Goal: Task Accomplishment & Management: Complete application form

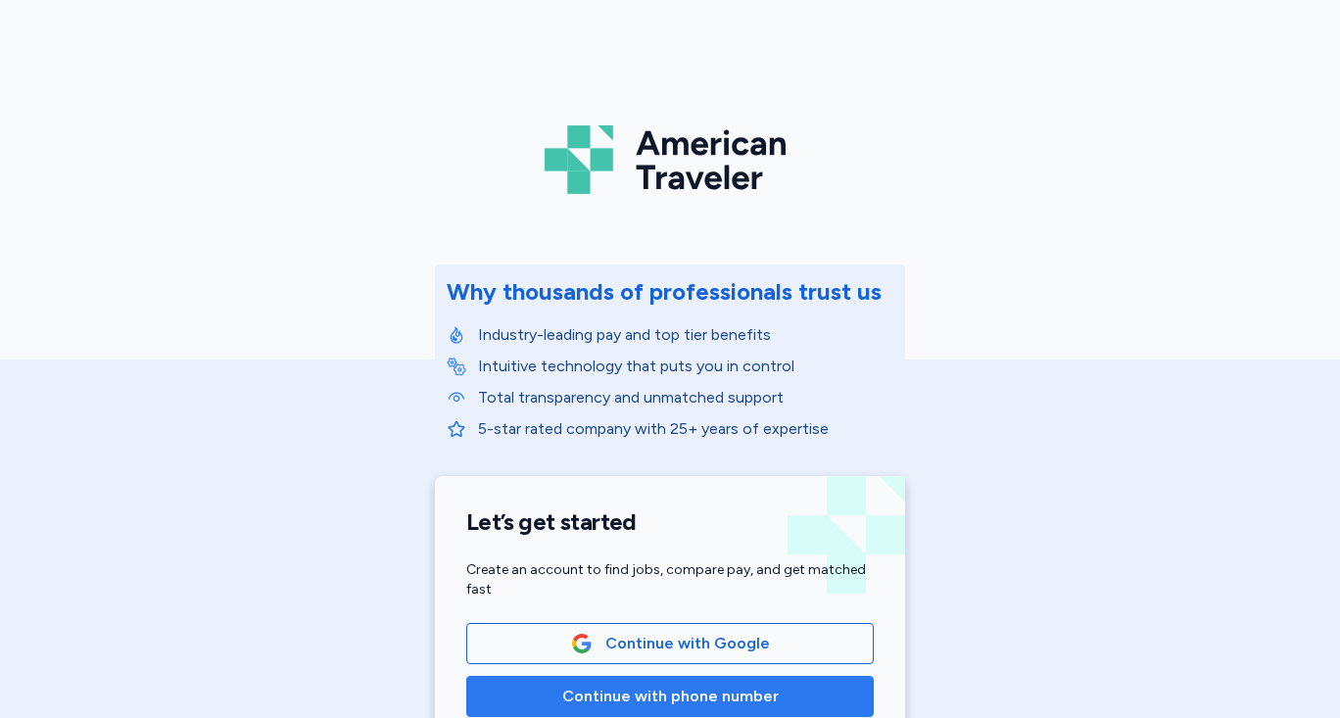
scroll to position [98, 0]
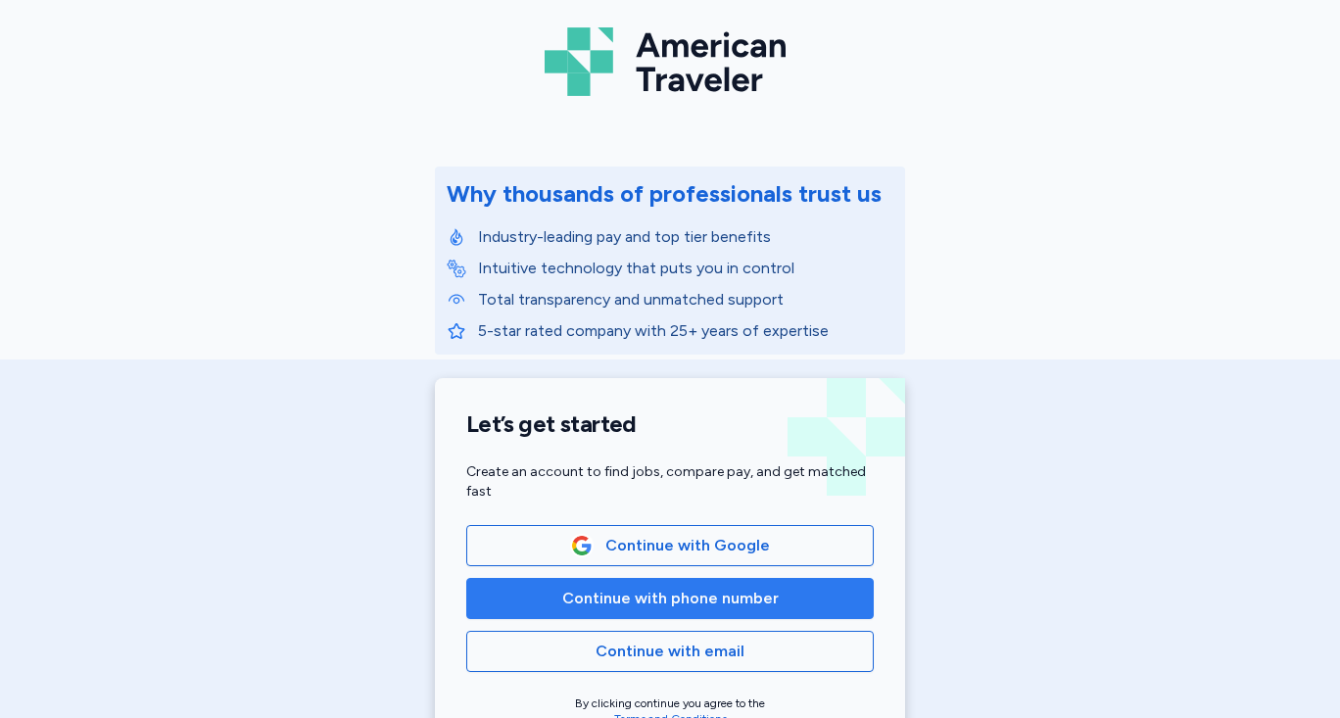
click at [618, 604] on span "Continue with phone number" at bounding box center [670, 599] width 216 height 24
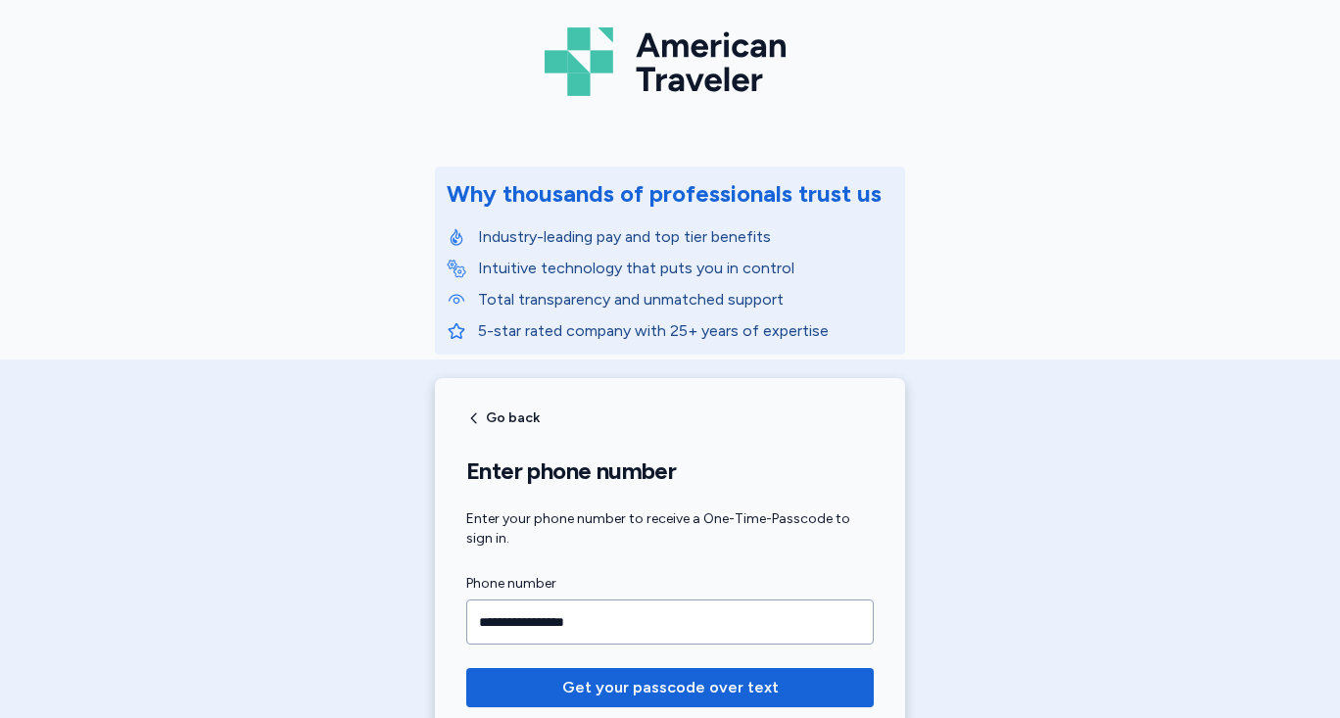
type input "**********"
click at [466, 668] on button "Get your passcode over text" at bounding box center [669, 687] width 407 height 39
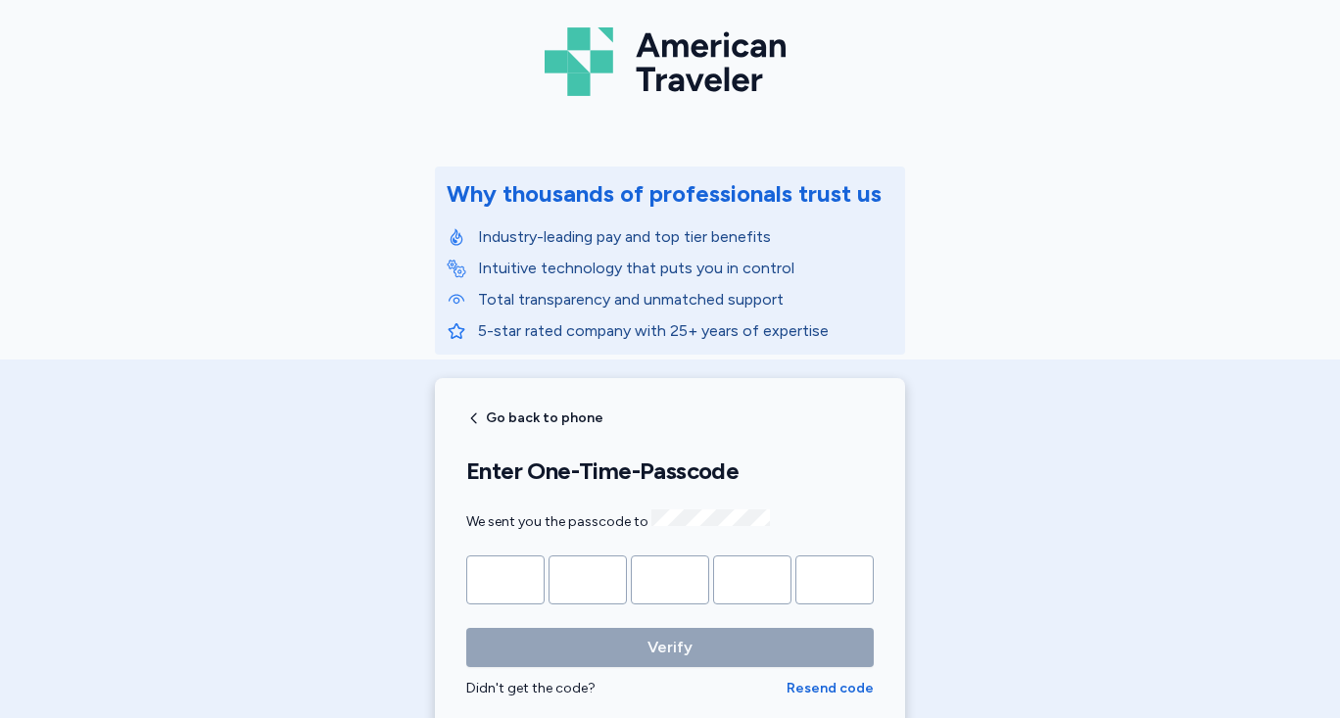
type input "*"
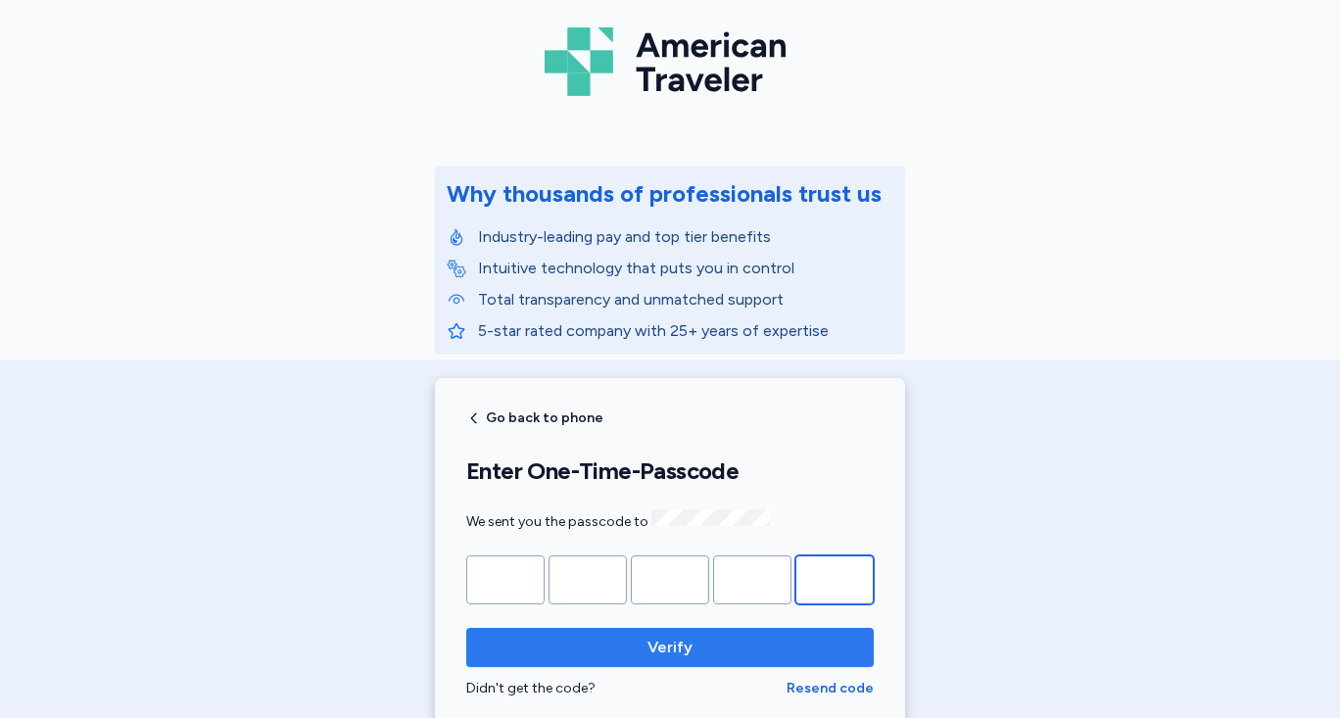
type input "*"
click at [710, 636] on span "Verify" at bounding box center [670, 648] width 376 height 24
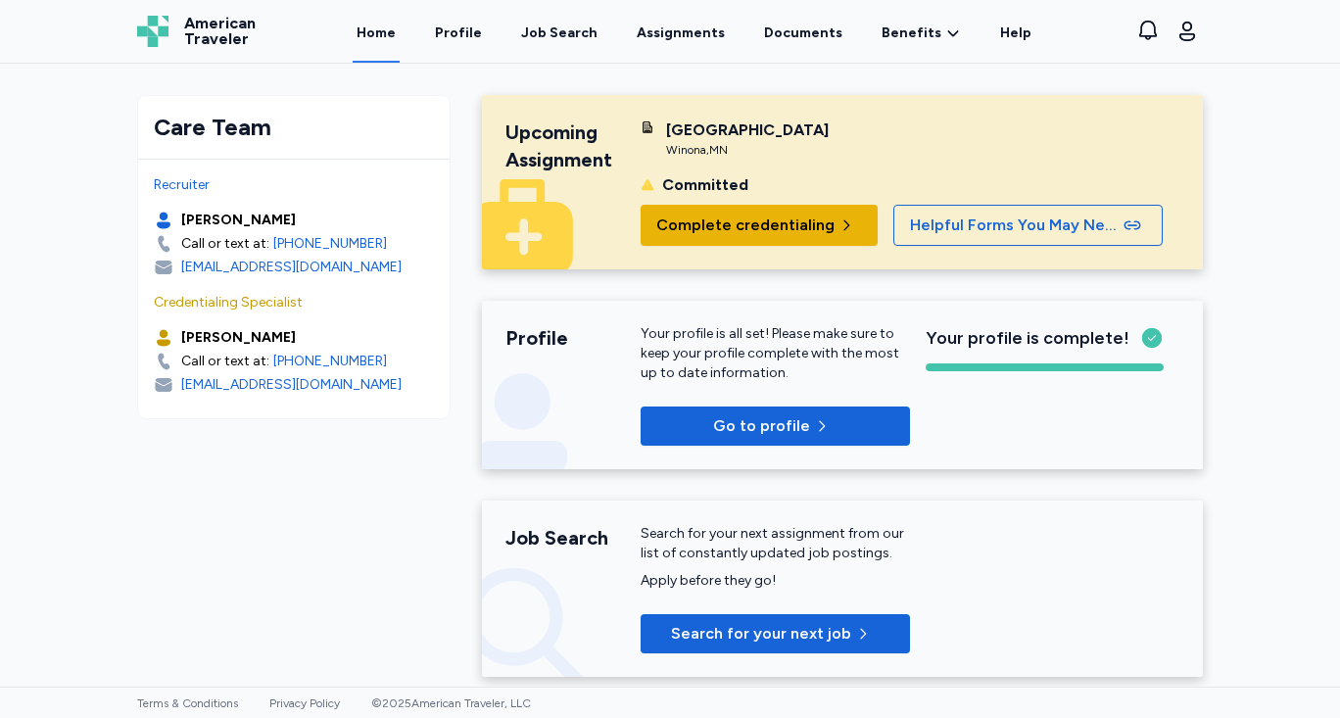
click at [714, 237] on span "Complete credentialing" at bounding box center [745, 226] width 178 height 24
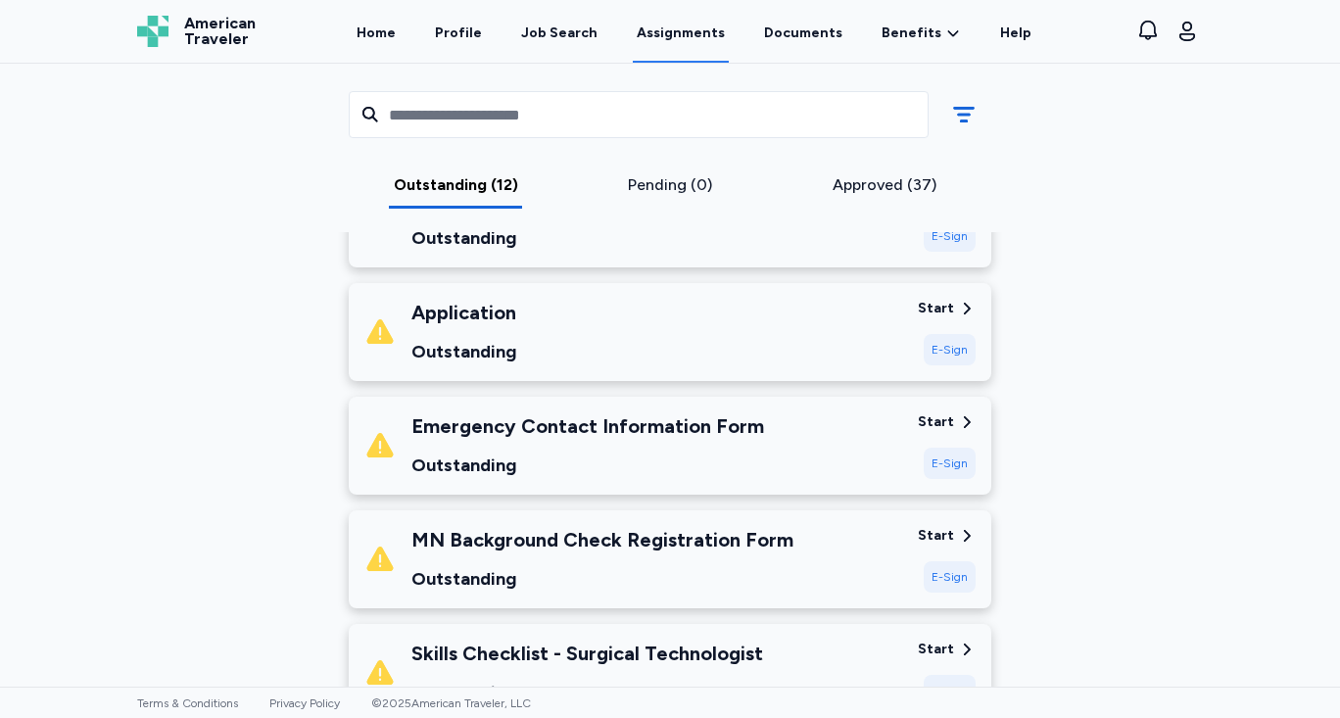
scroll to position [568, 0]
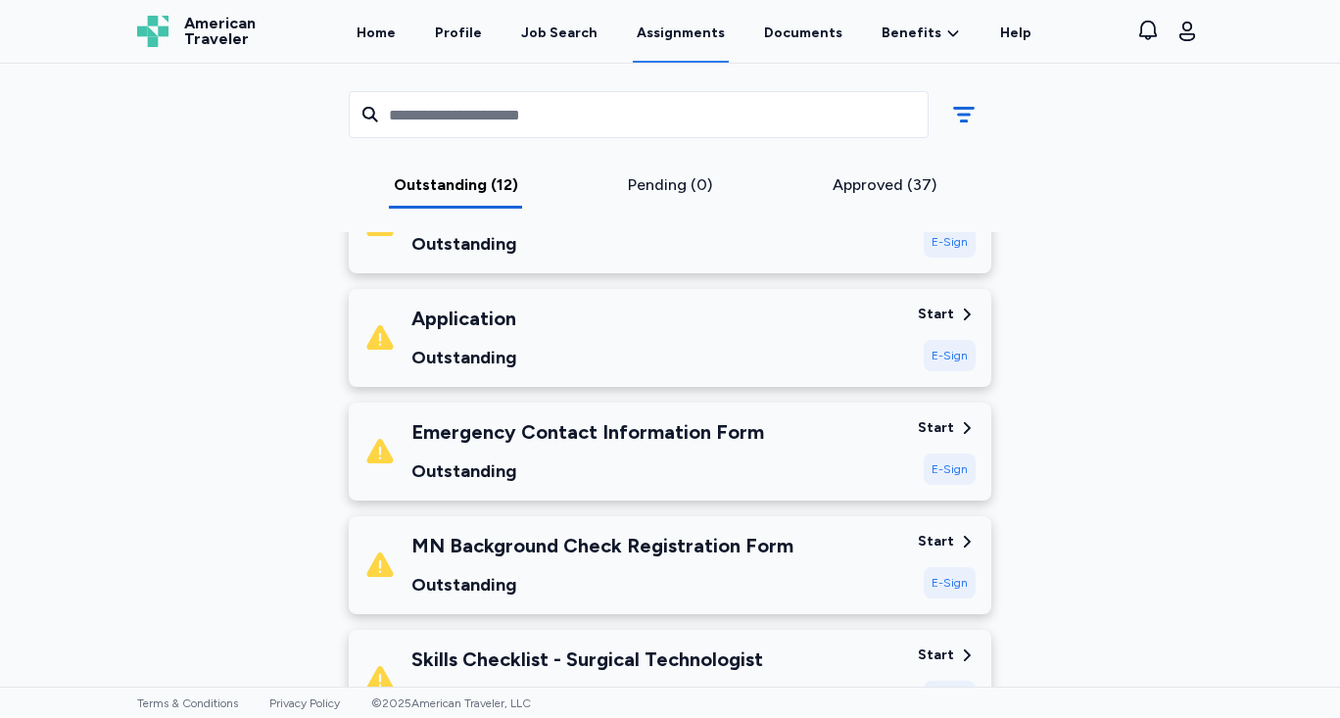
click at [949, 532] on div "Start" at bounding box center [947, 542] width 58 height 20
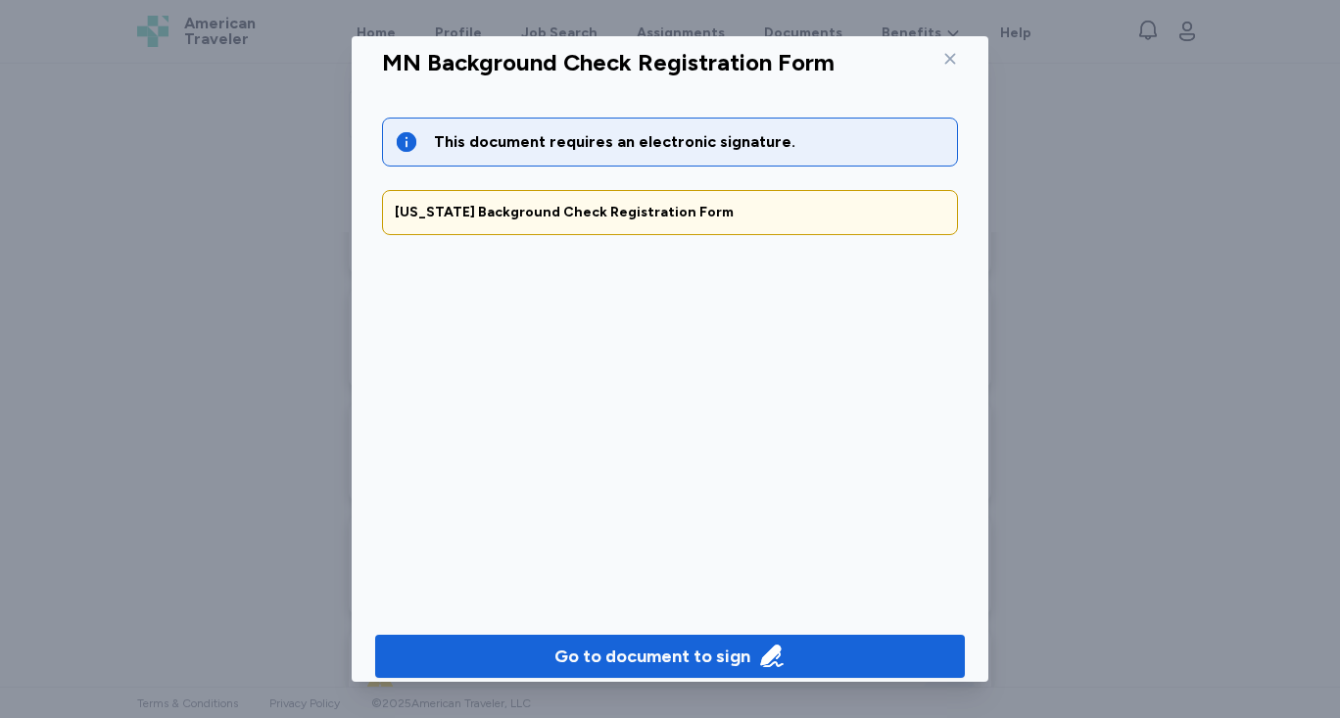
scroll to position [39, 0]
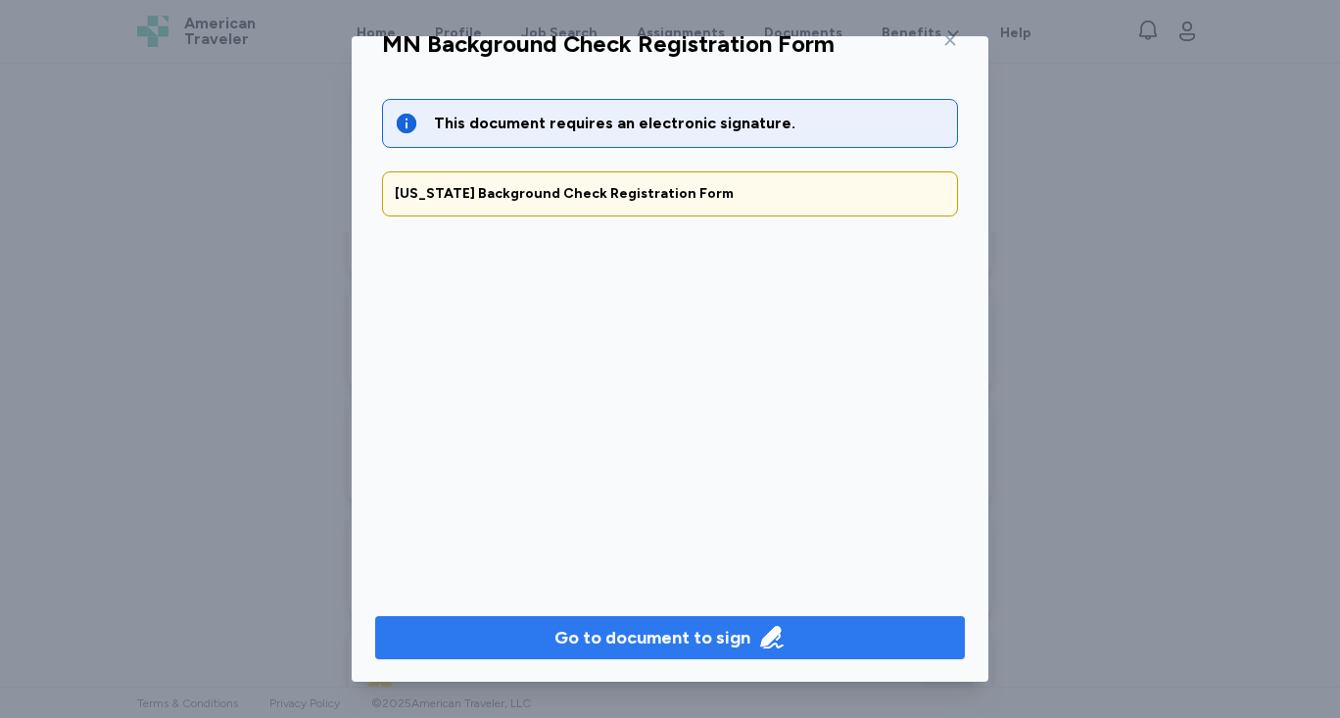
click at [645, 619] on button "Go to document to sign" at bounding box center [670, 637] width 590 height 43
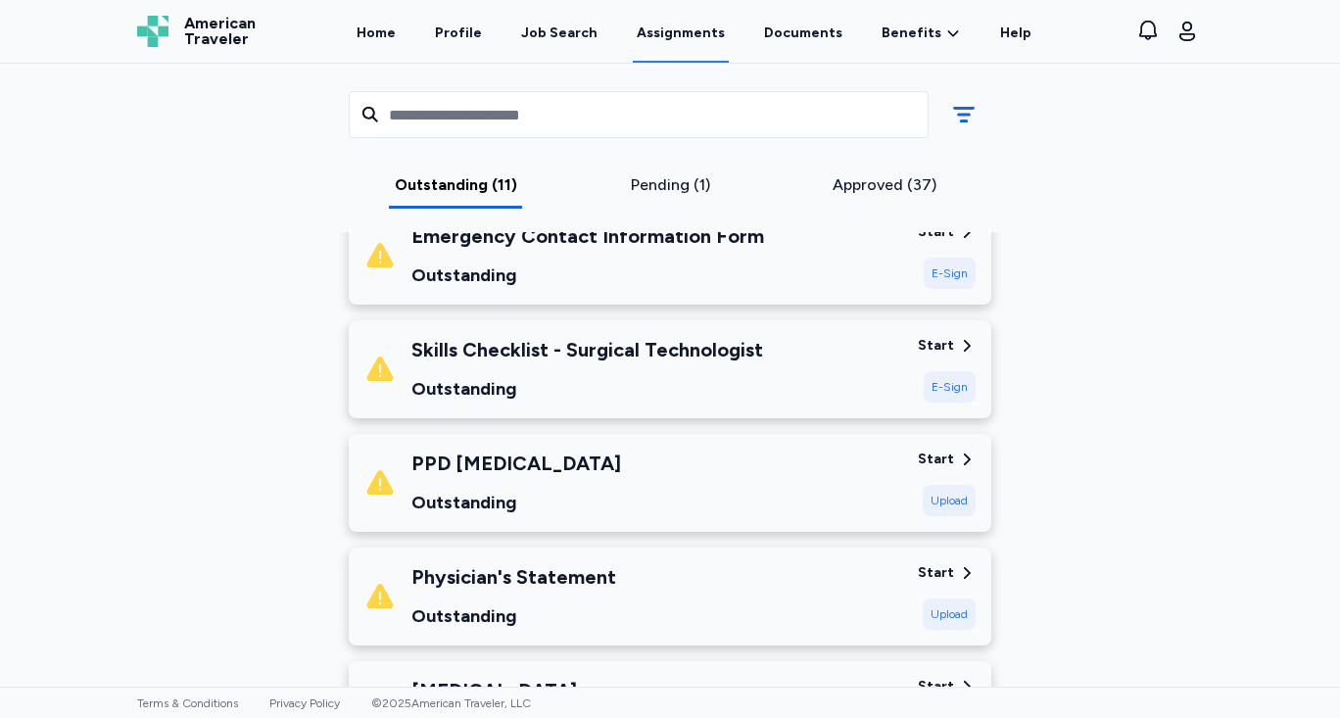
scroll to position [666, 0]
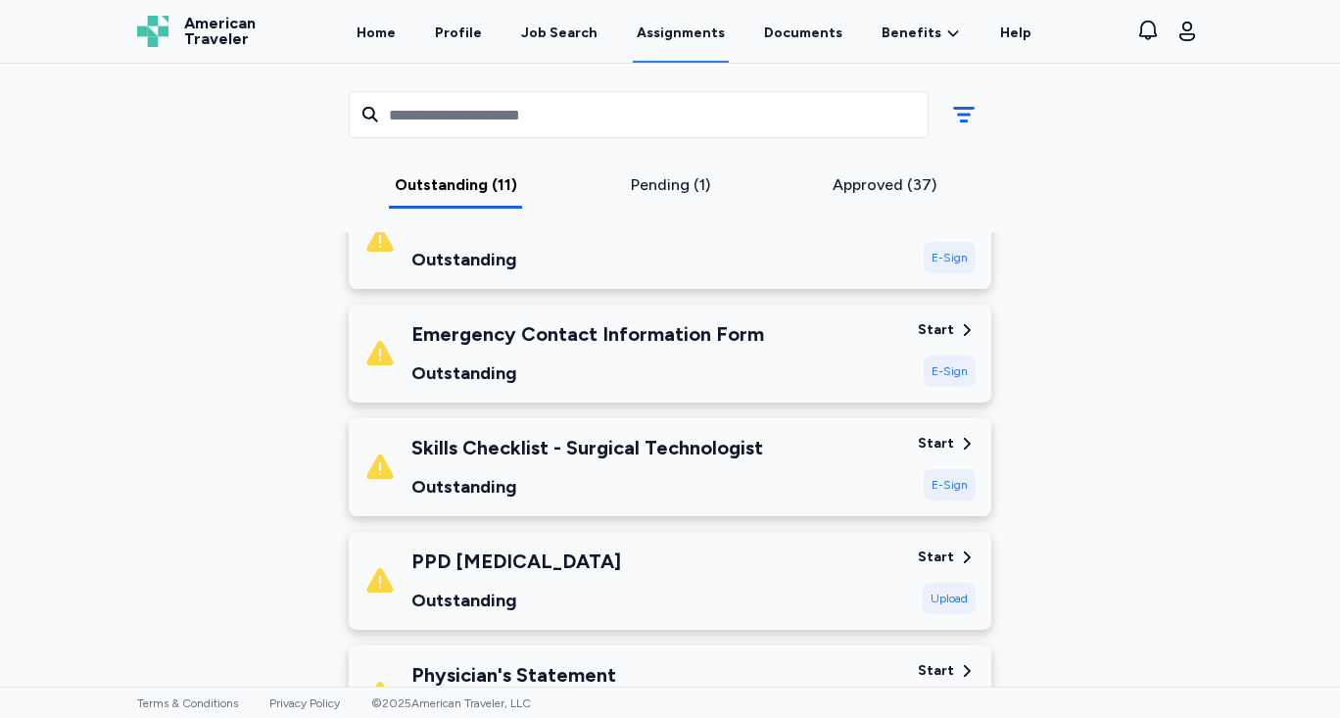
click at [943, 440] on div "Start" at bounding box center [936, 444] width 36 height 20
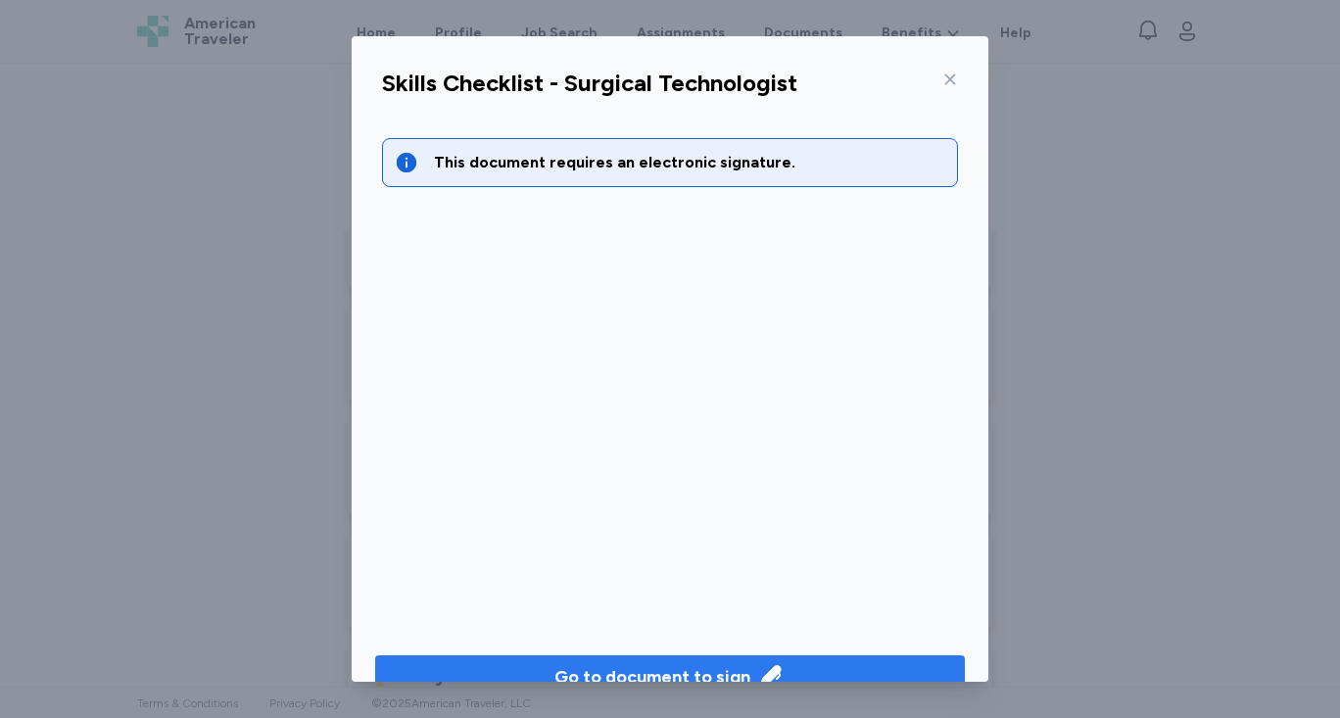
click at [768, 657] on button "Go to document to sign" at bounding box center [670, 676] width 590 height 43
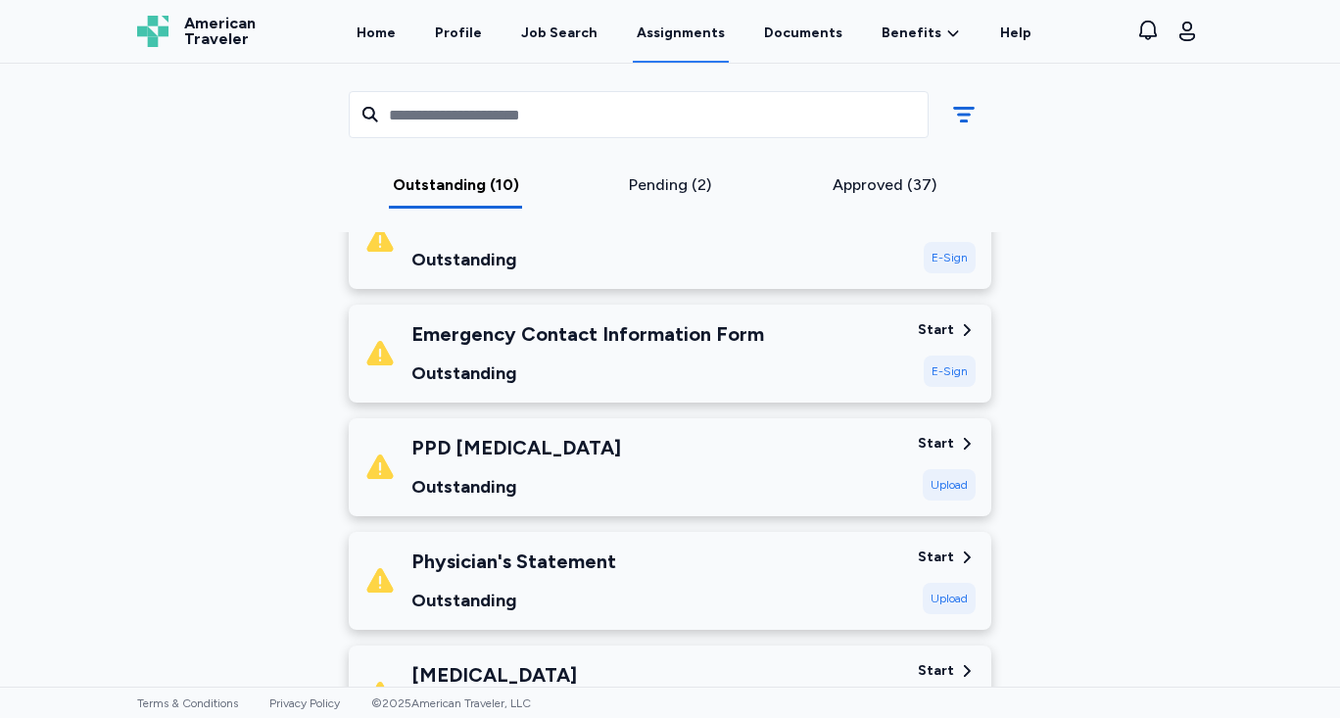
click at [944, 325] on div "Start" at bounding box center [936, 330] width 36 height 20
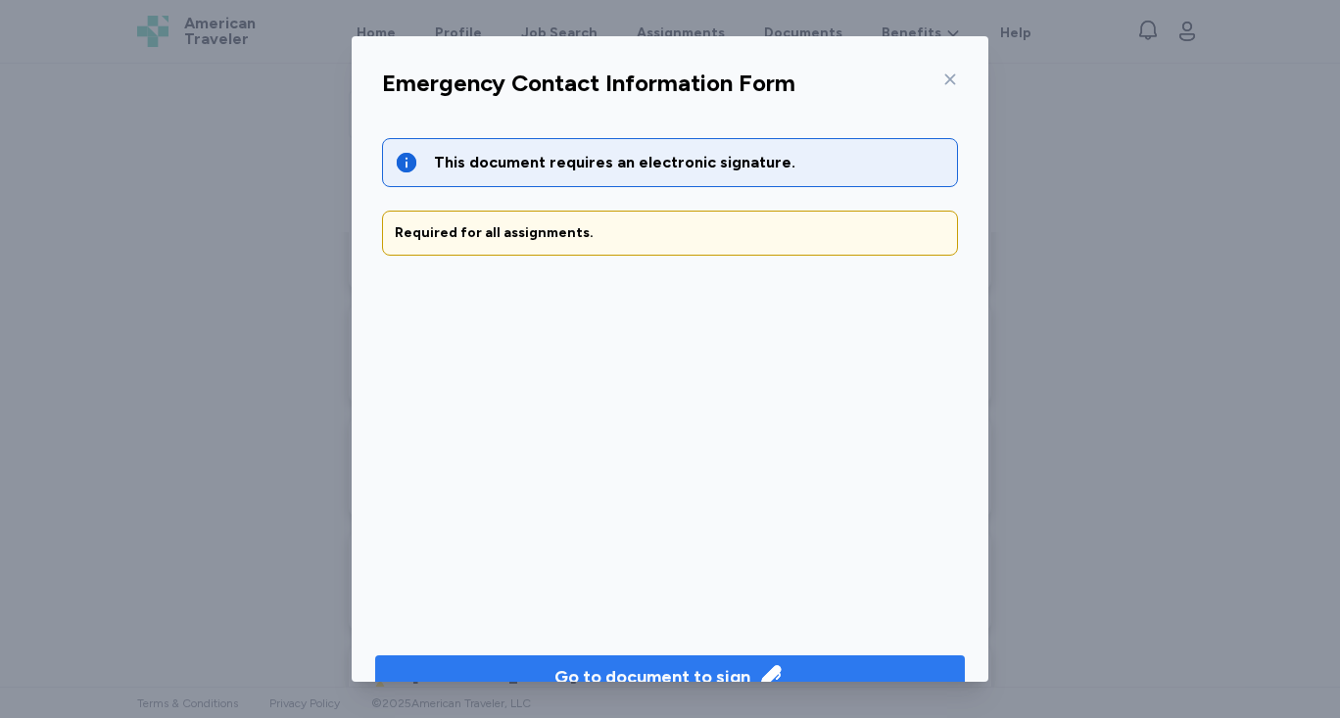
click at [548, 671] on span "Go to document to sign" at bounding box center [670, 676] width 558 height 27
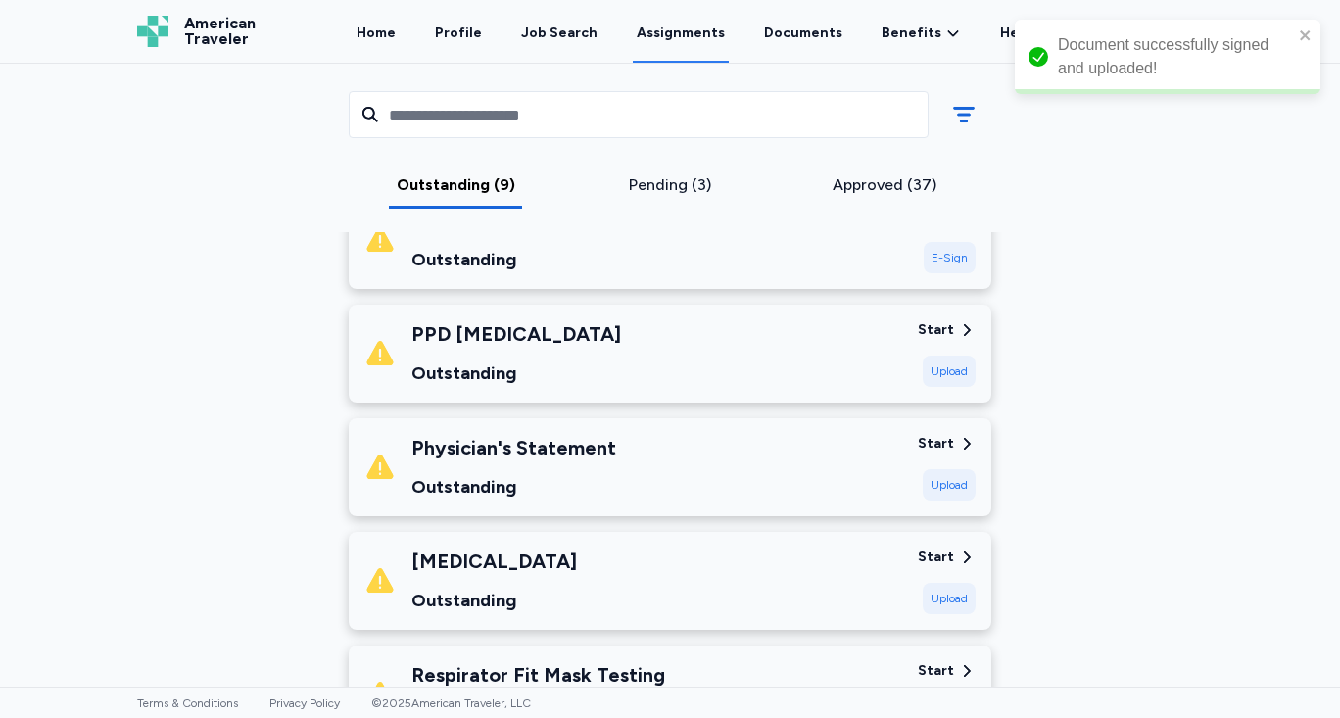
scroll to position [568, 0]
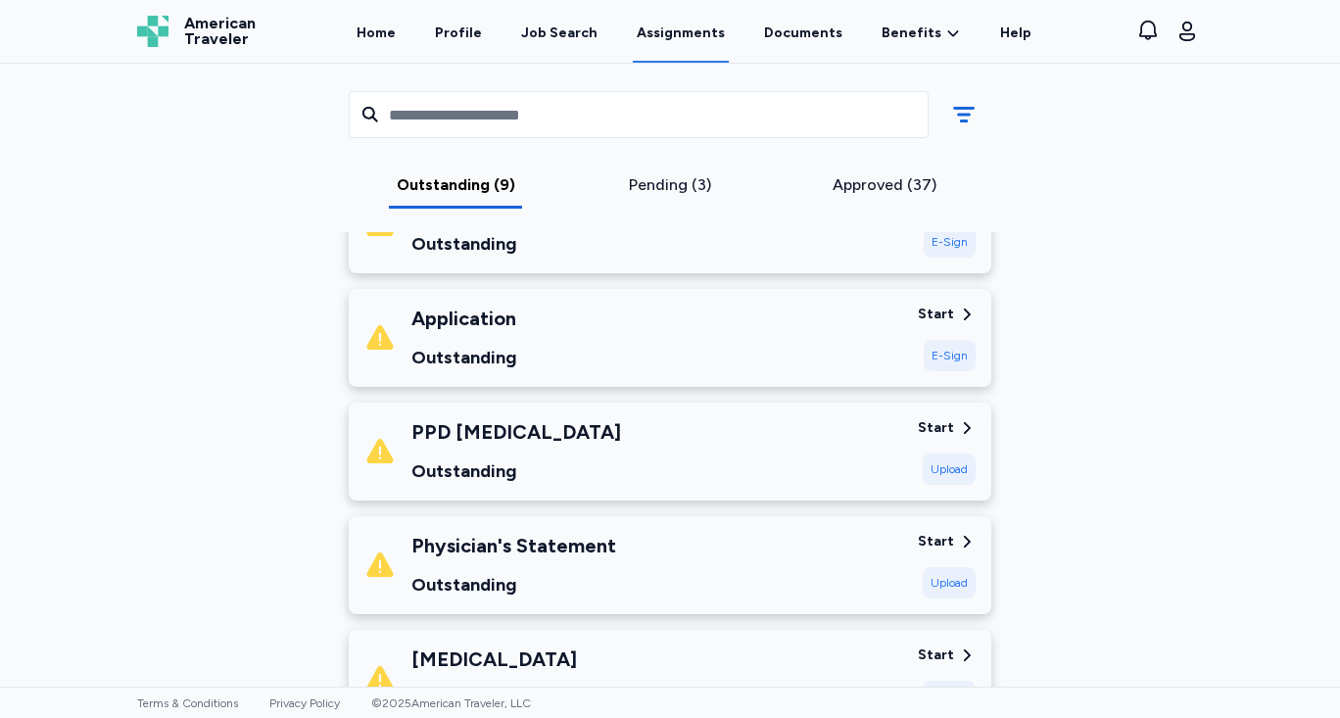
click at [948, 307] on div "Start" at bounding box center [947, 315] width 58 height 20
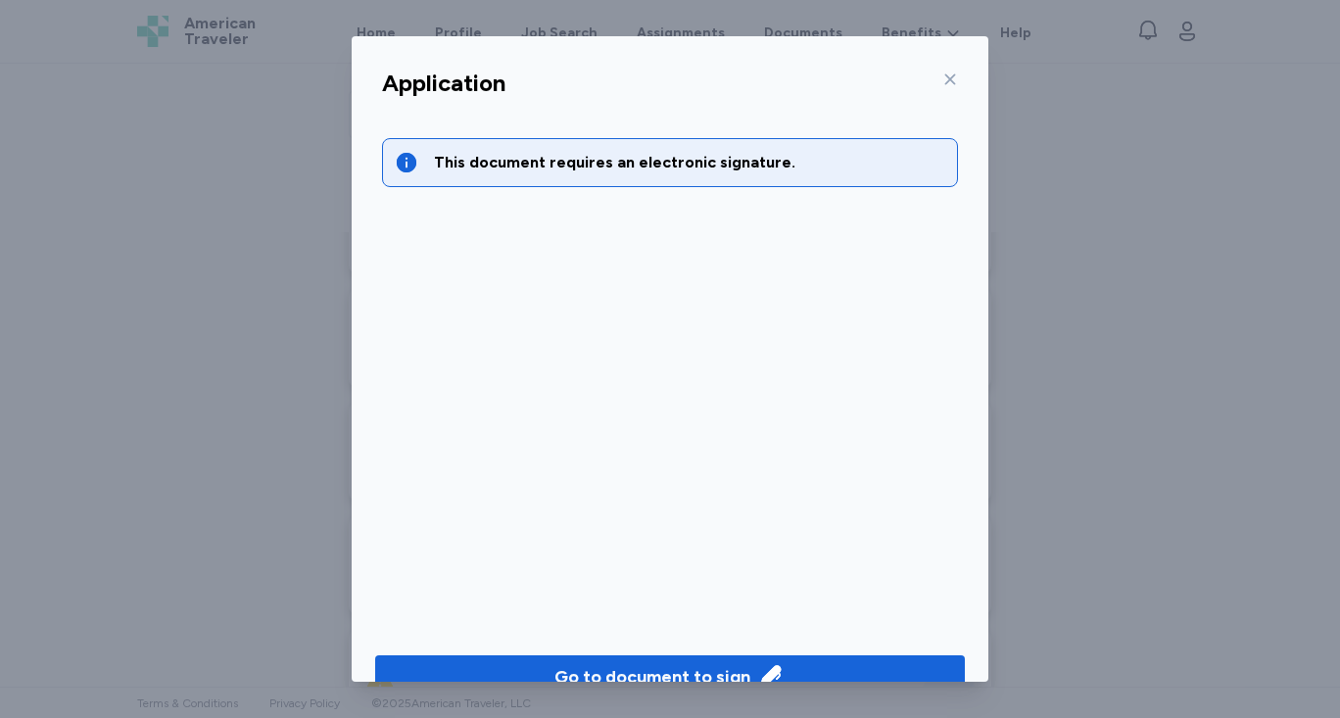
click at [588, 659] on button "Go to document to sign" at bounding box center [670, 676] width 590 height 43
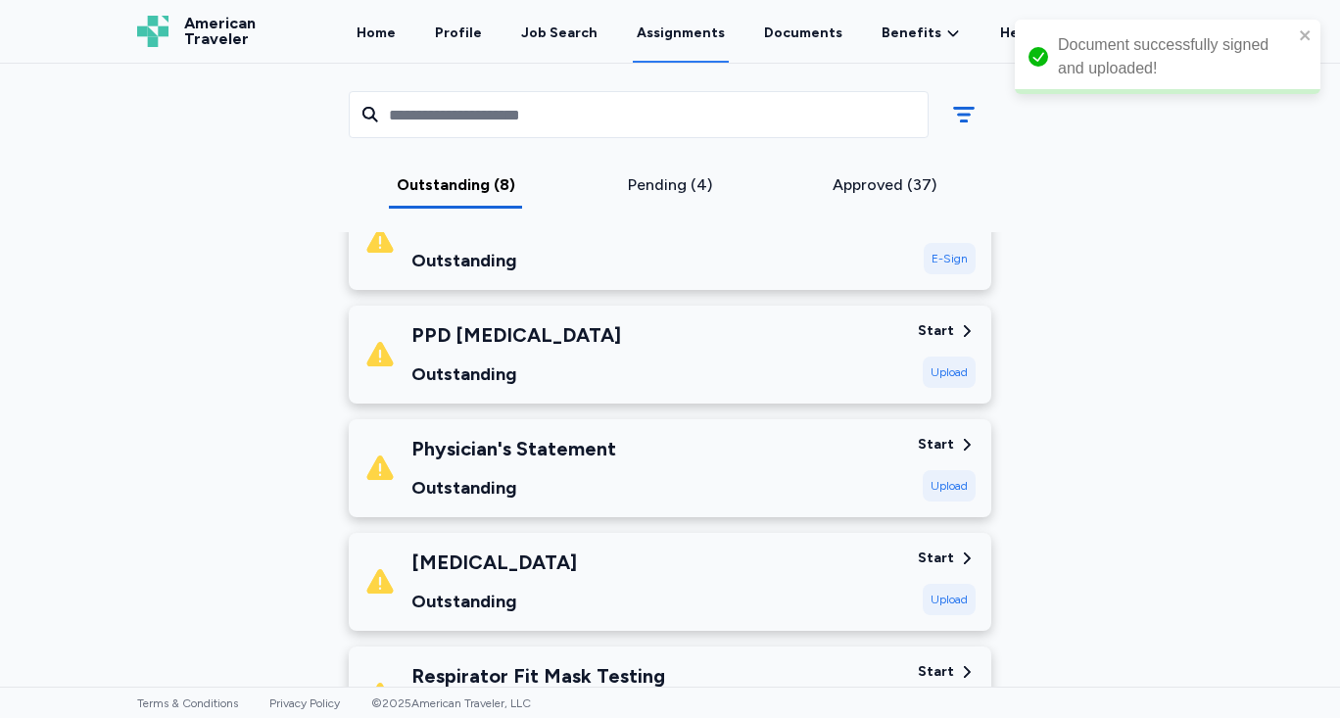
scroll to position [470, 0]
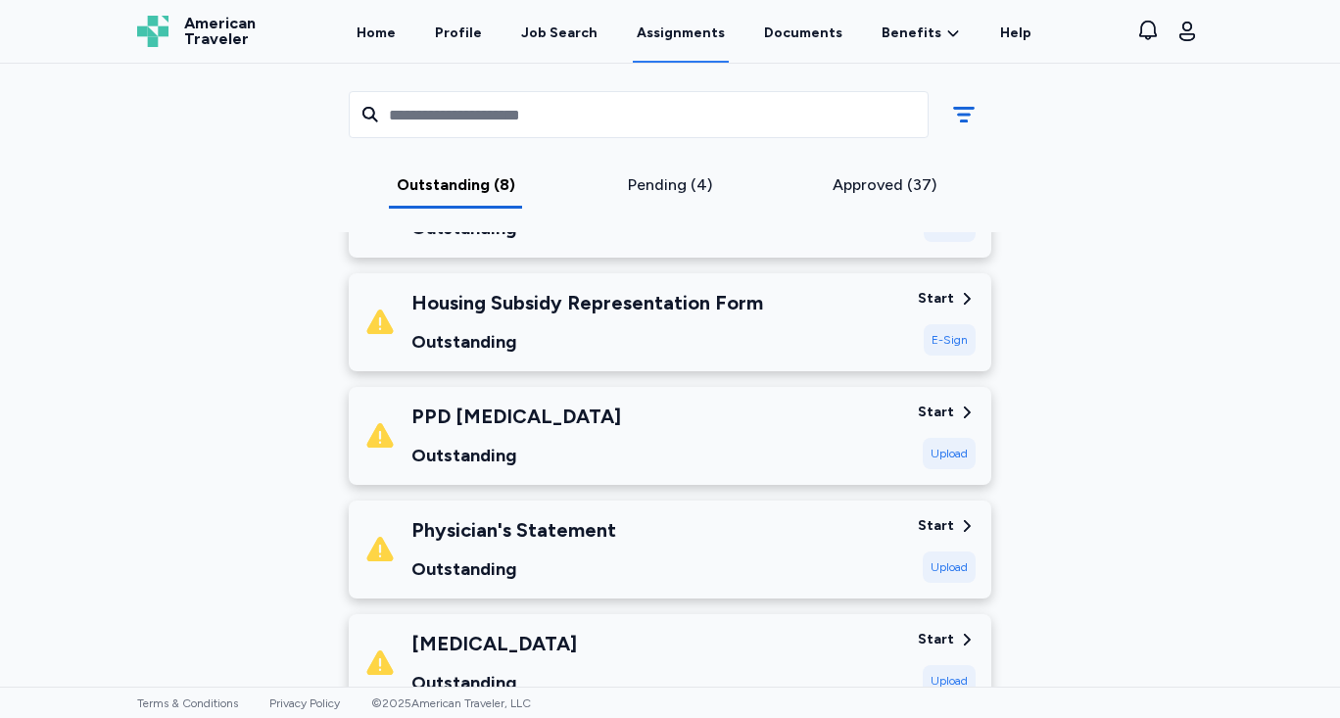
click at [958, 298] on icon at bounding box center [967, 299] width 18 height 18
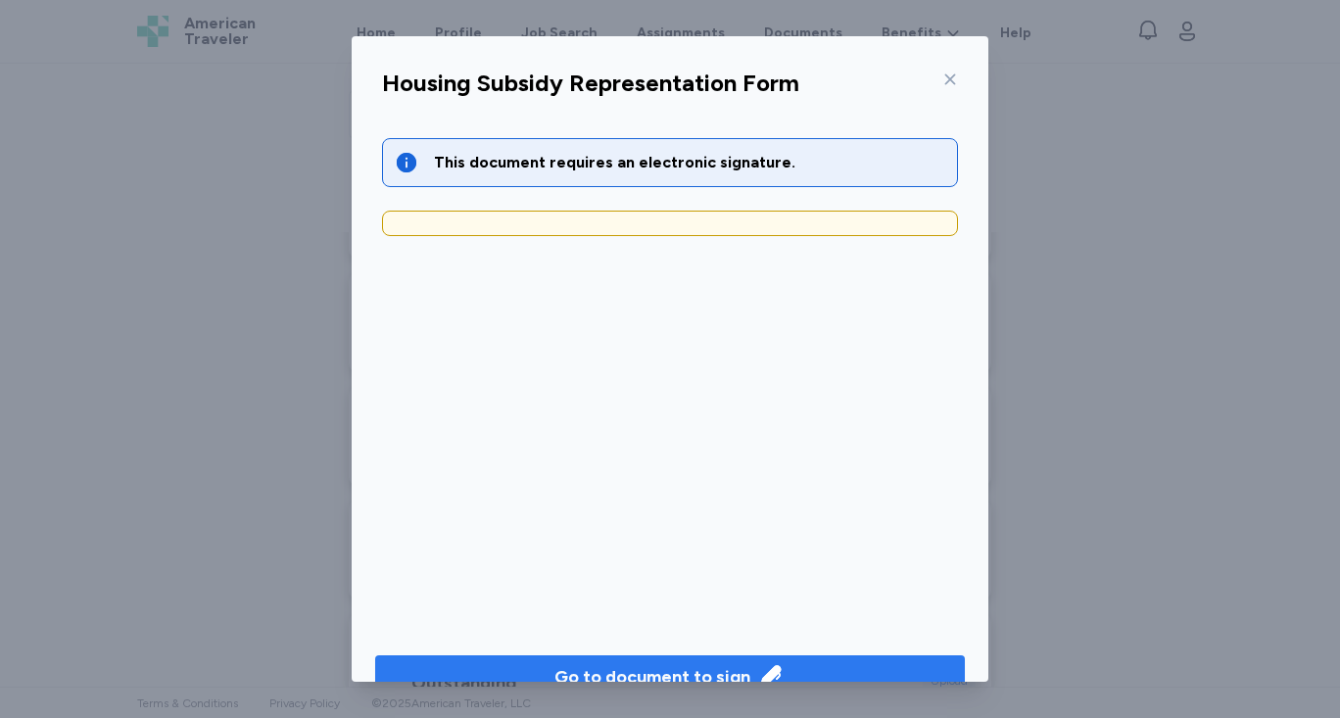
click at [793, 658] on button "Go to document to sign" at bounding box center [670, 676] width 590 height 43
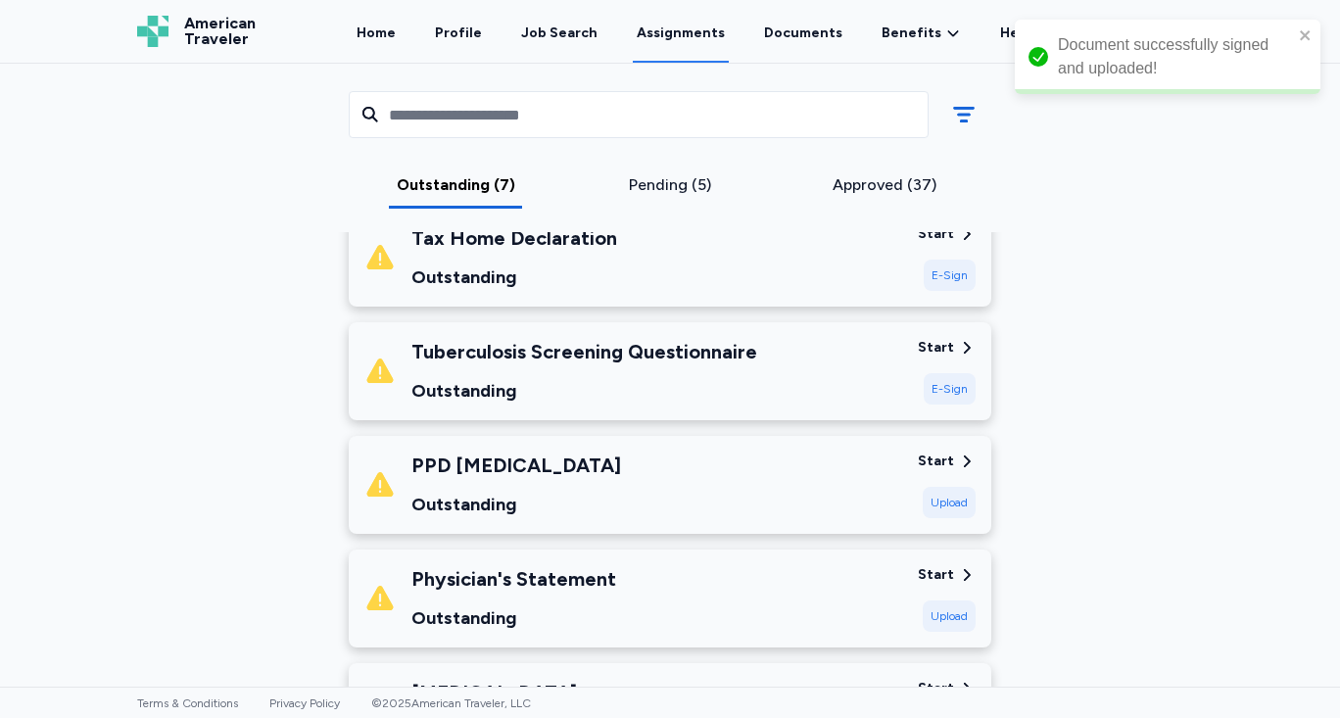
scroll to position [274, 0]
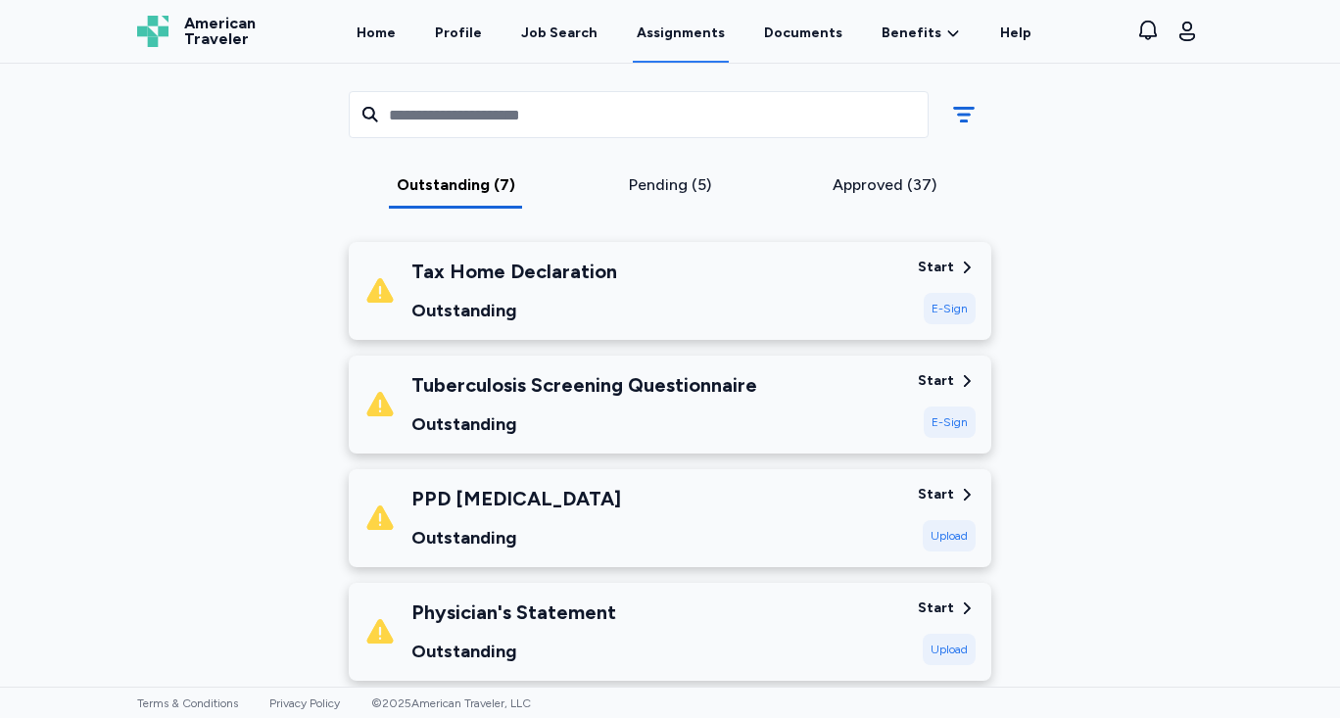
click at [930, 379] on div "Start" at bounding box center [936, 381] width 36 height 20
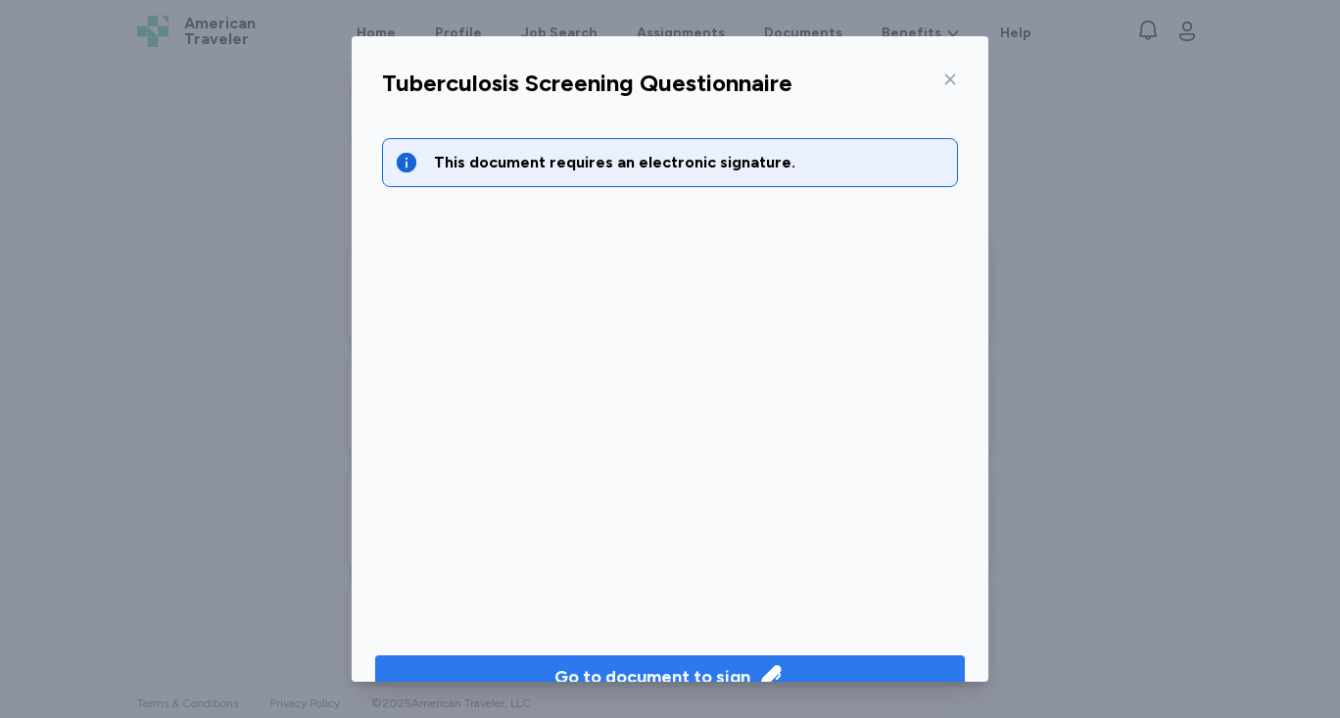
click at [762, 671] on icon "button" at bounding box center [771, 676] width 23 height 23
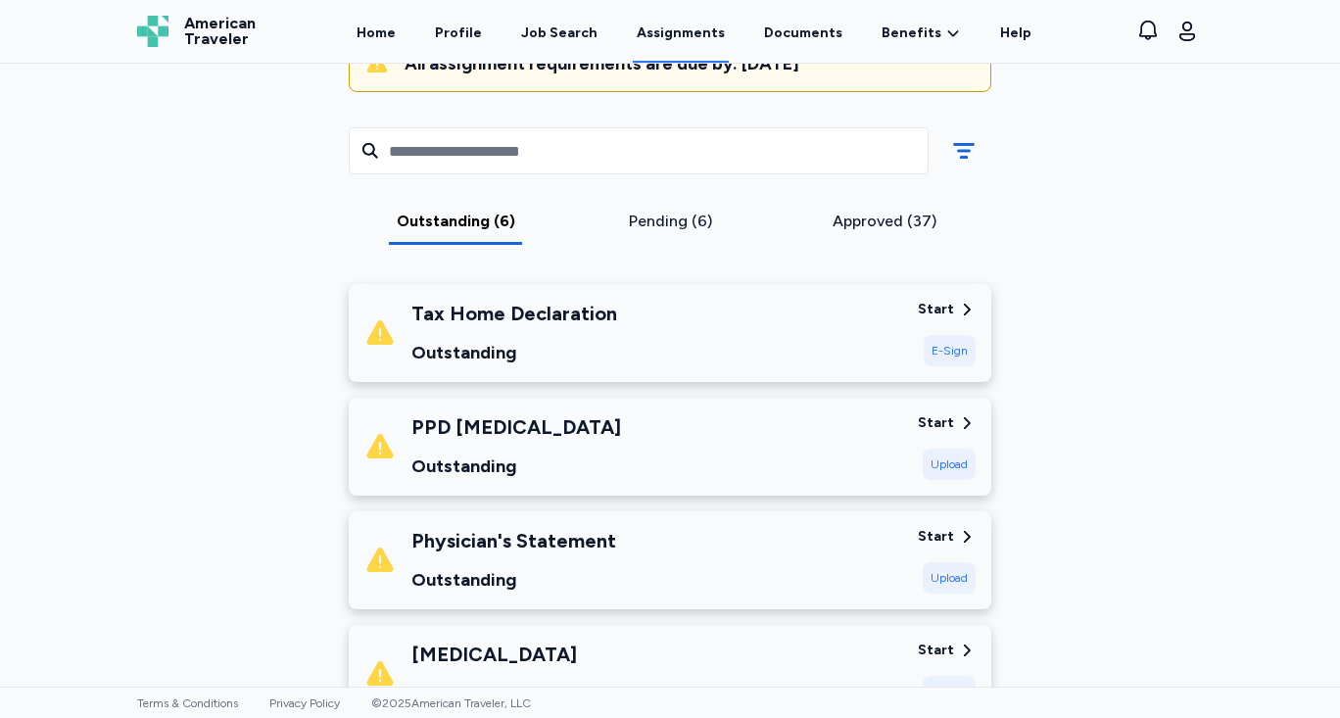
scroll to position [196, 0]
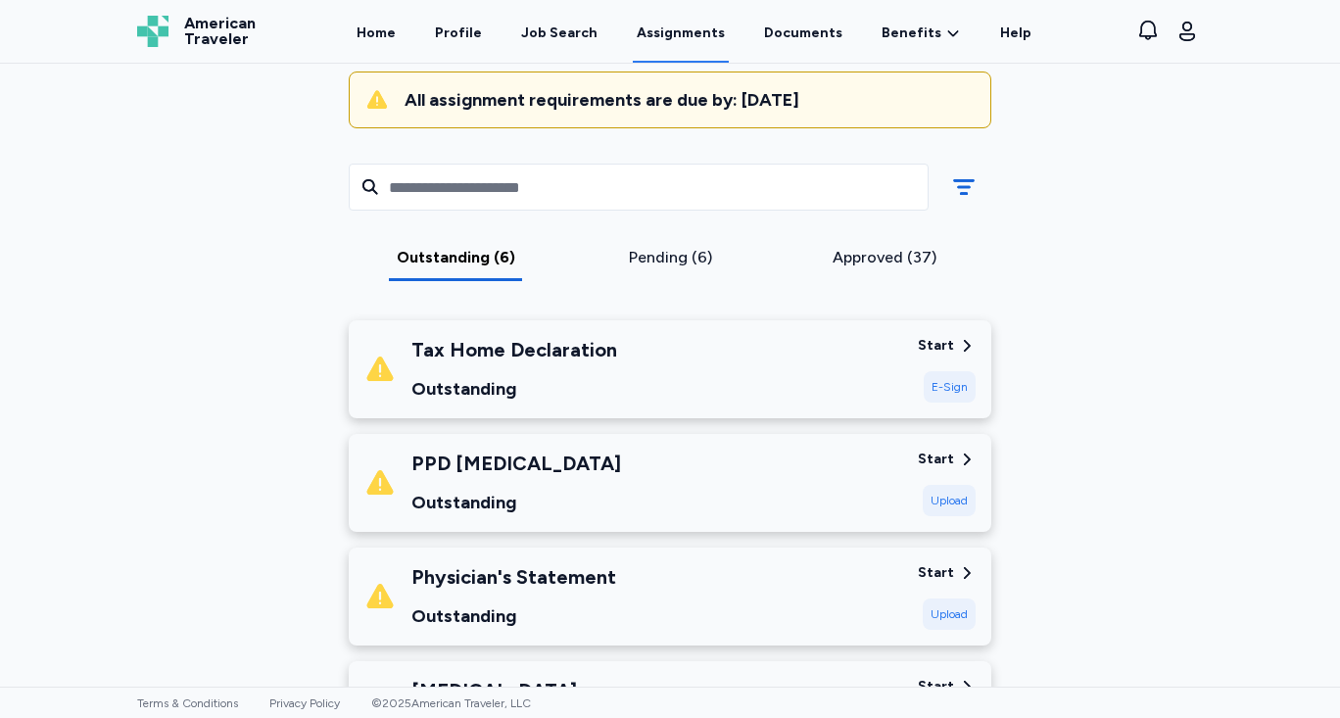
click at [941, 349] on div "Start" at bounding box center [936, 346] width 36 height 20
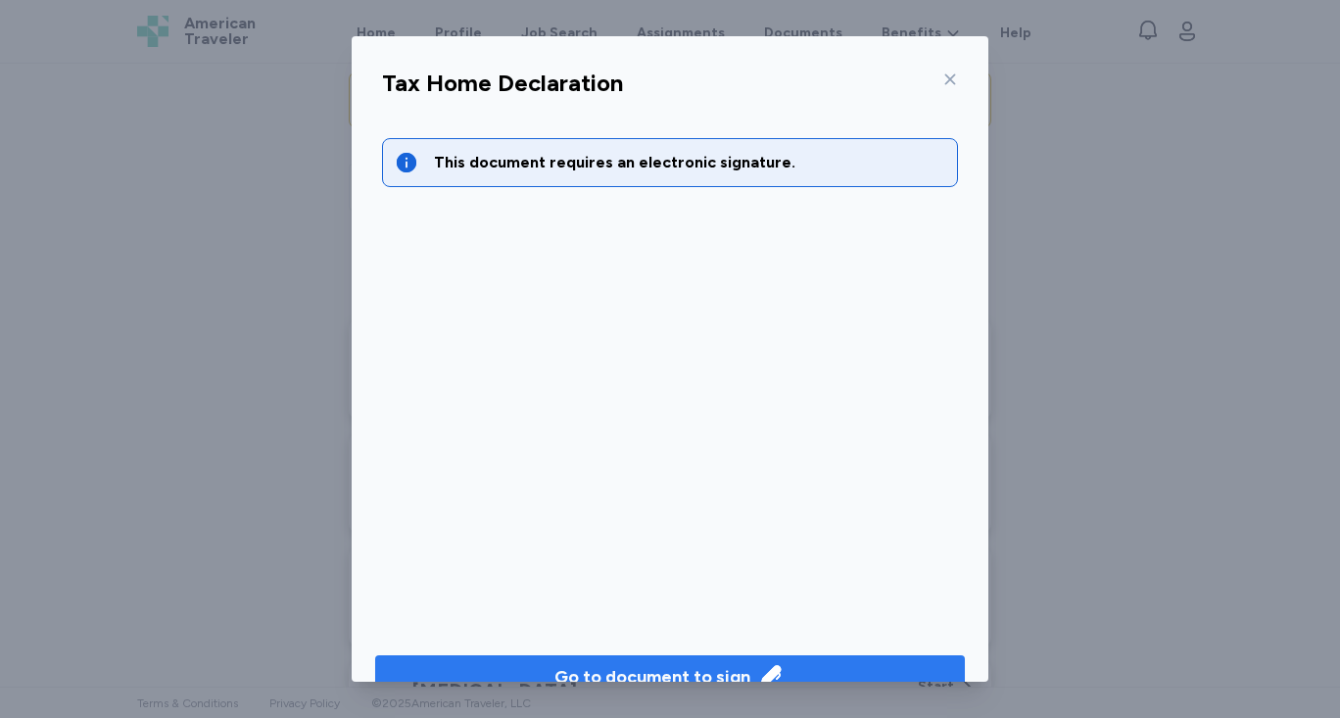
click at [793, 660] on button "Go to document to sign" at bounding box center [670, 676] width 590 height 43
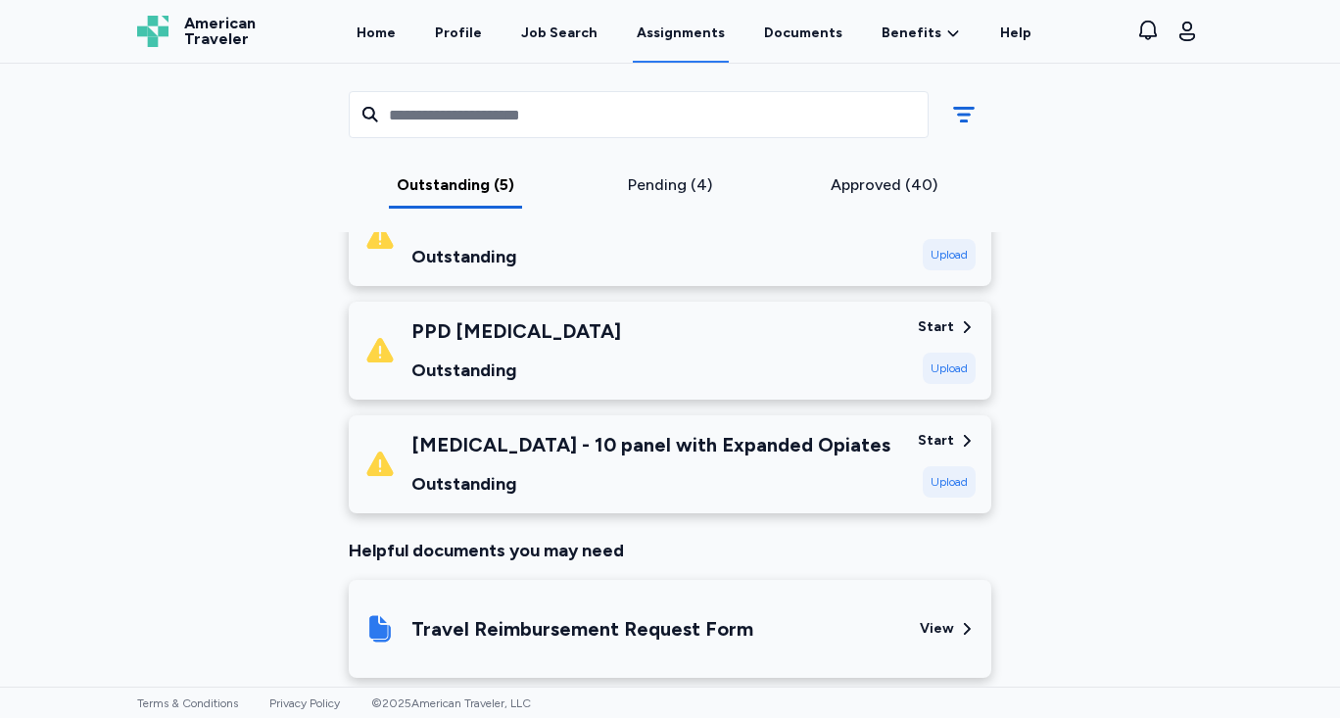
scroll to position [588, 0]
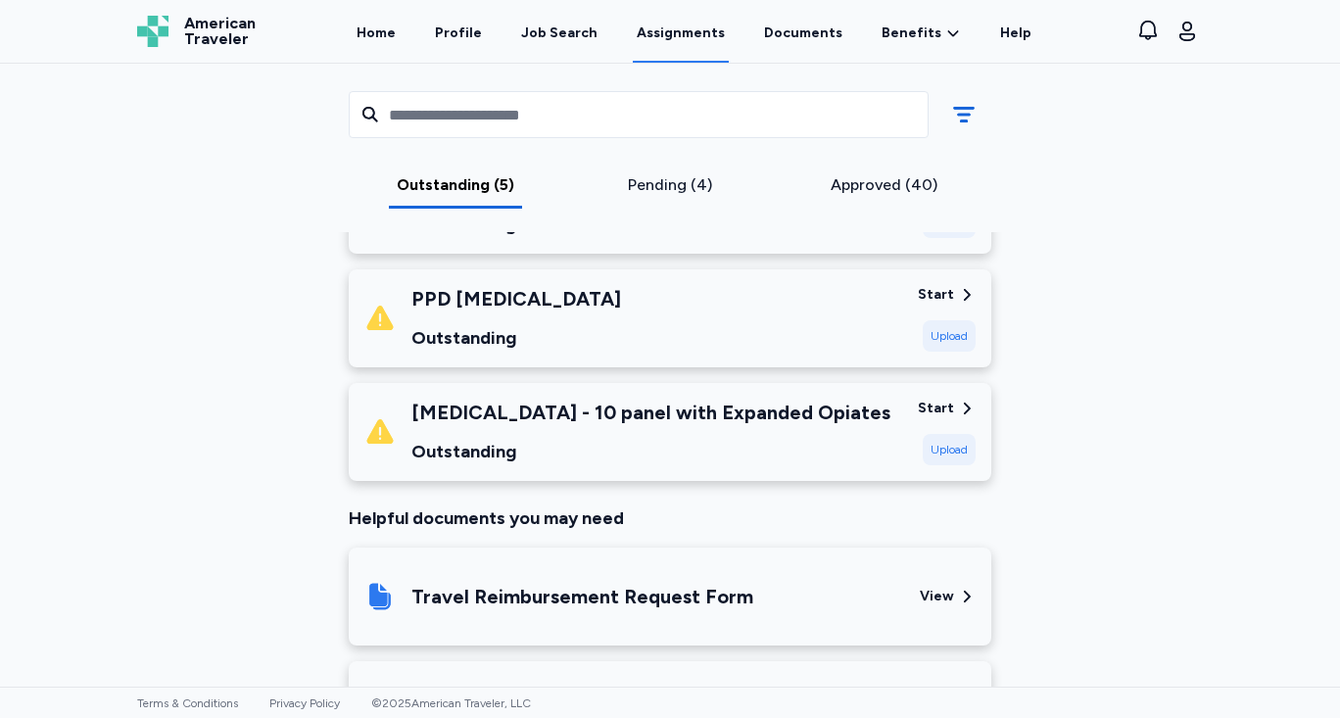
click at [941, 399] on div "Start" at bounding box center [936, 409] width 36 height 20
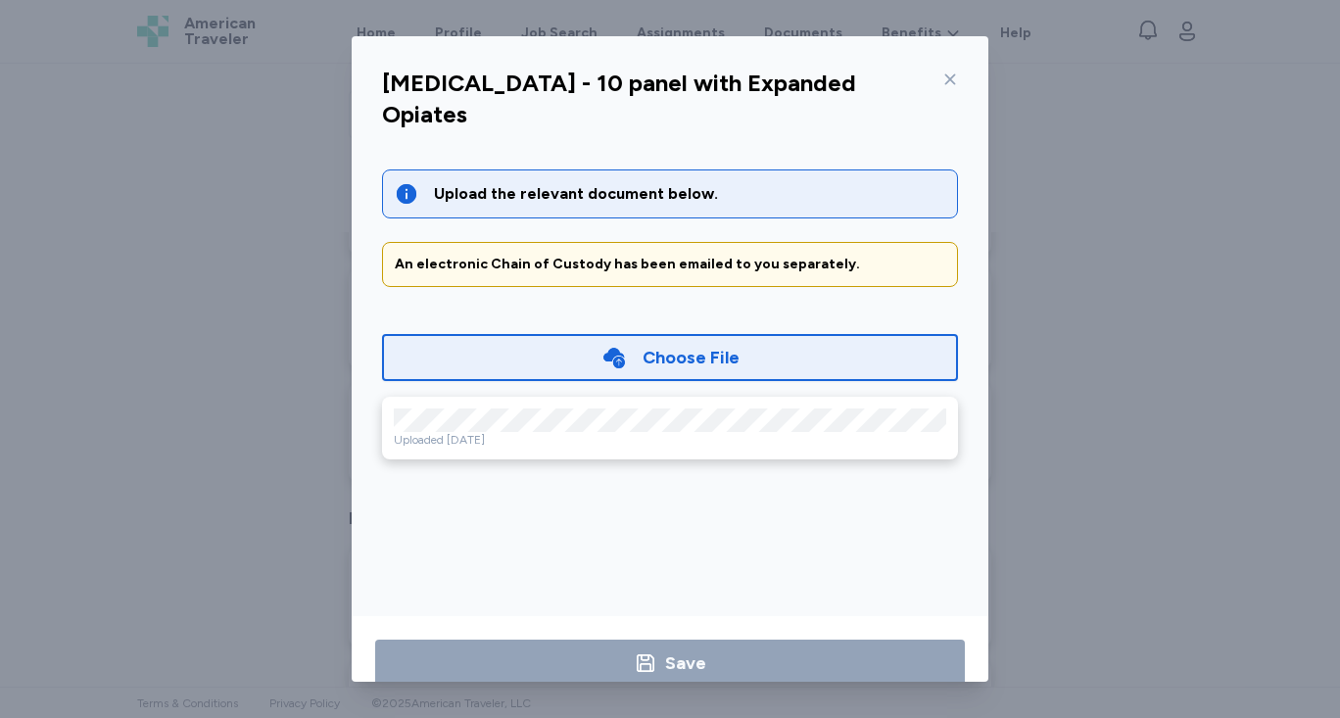
click at [946, 71] on div at bounding box center [946, 79] width 24 height 31
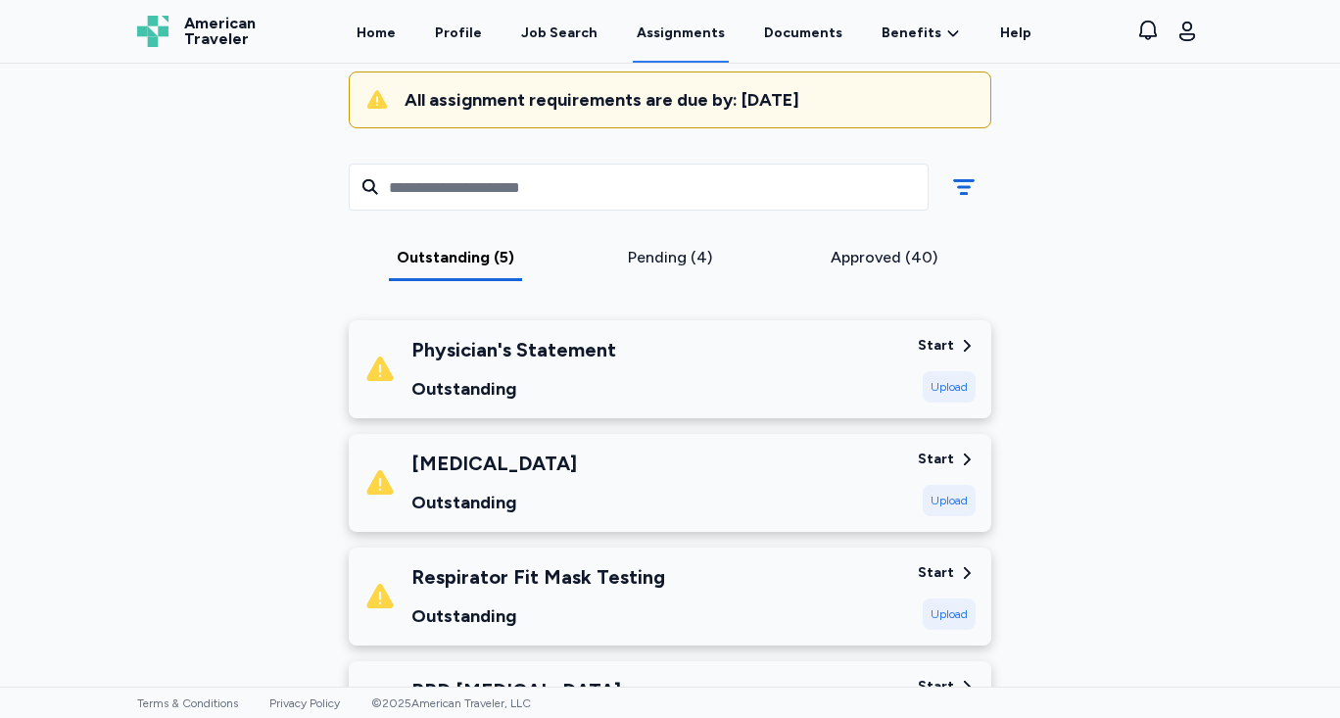
scroll to position [196, 0]
click at [929, 447] on div "[MEDICAL_DATA] Outstanding Start Upload" at bounding box center [670, 483] width 643 height 98
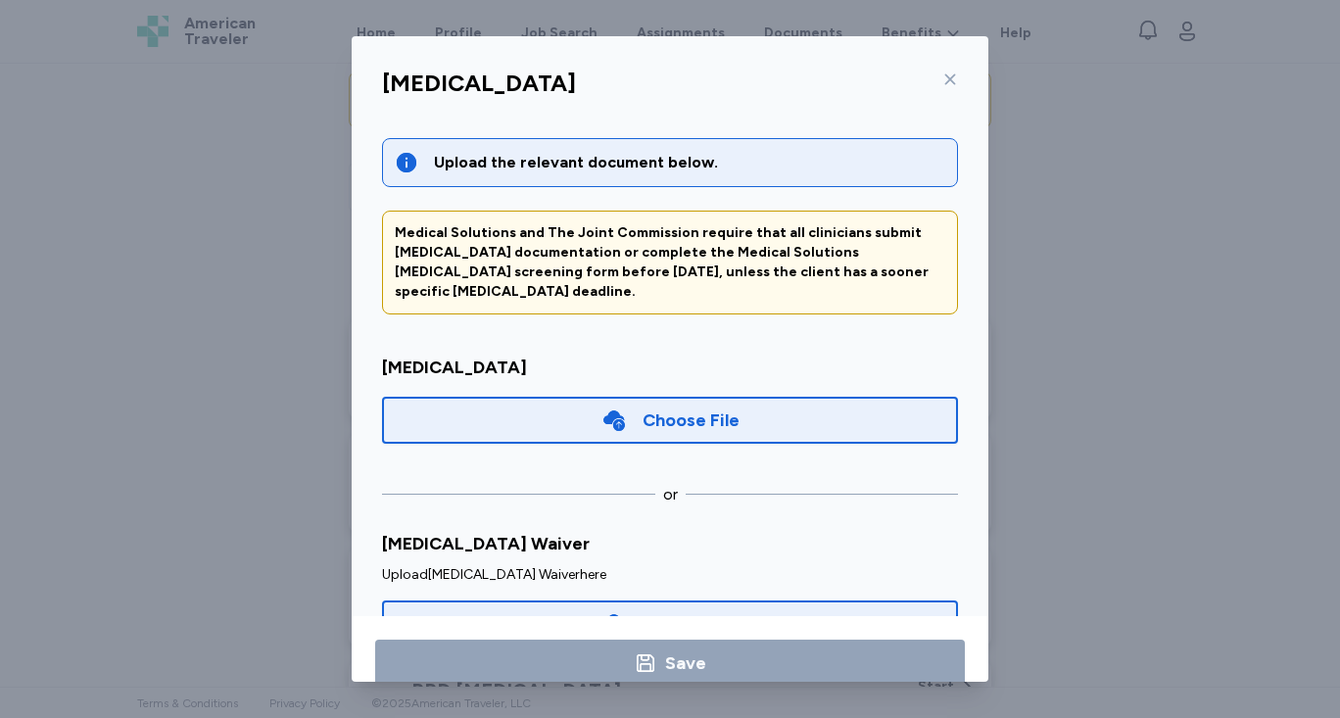
click at [945, 77] on icon at bounding box center [950, 78] width 11 height 11
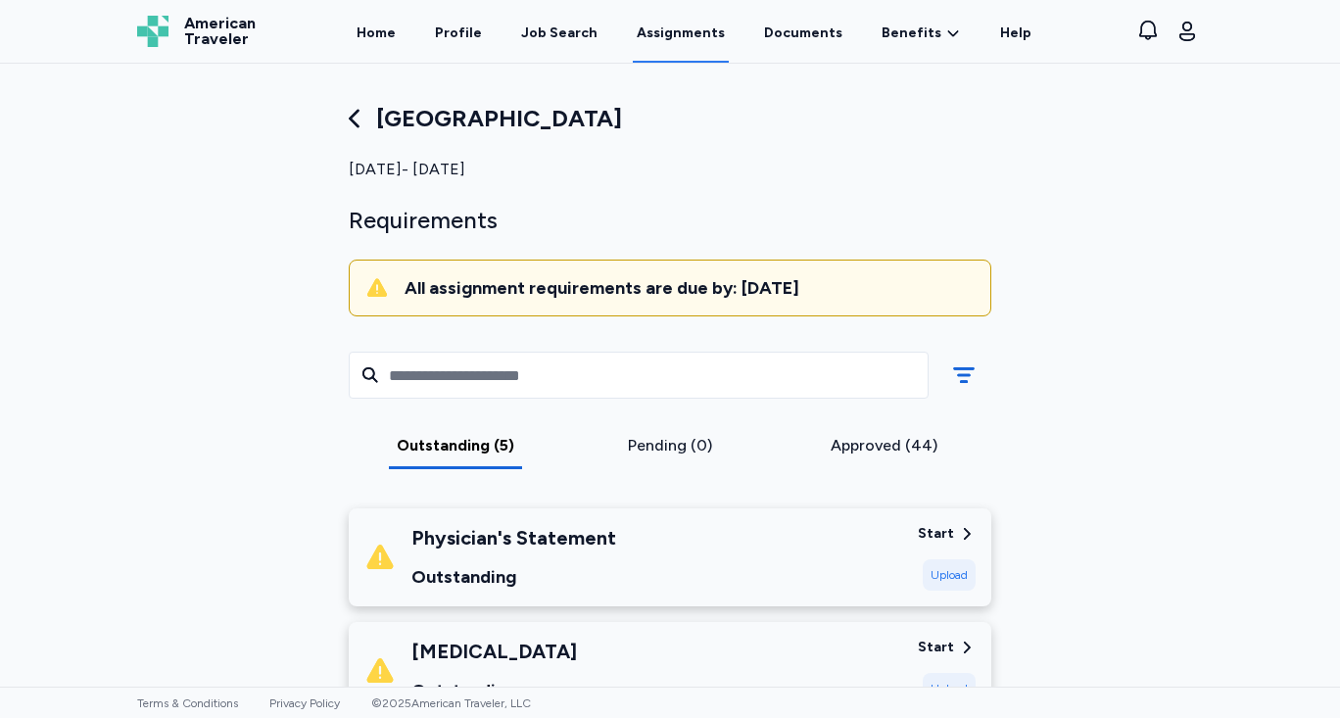
scroll to position [0, 0]
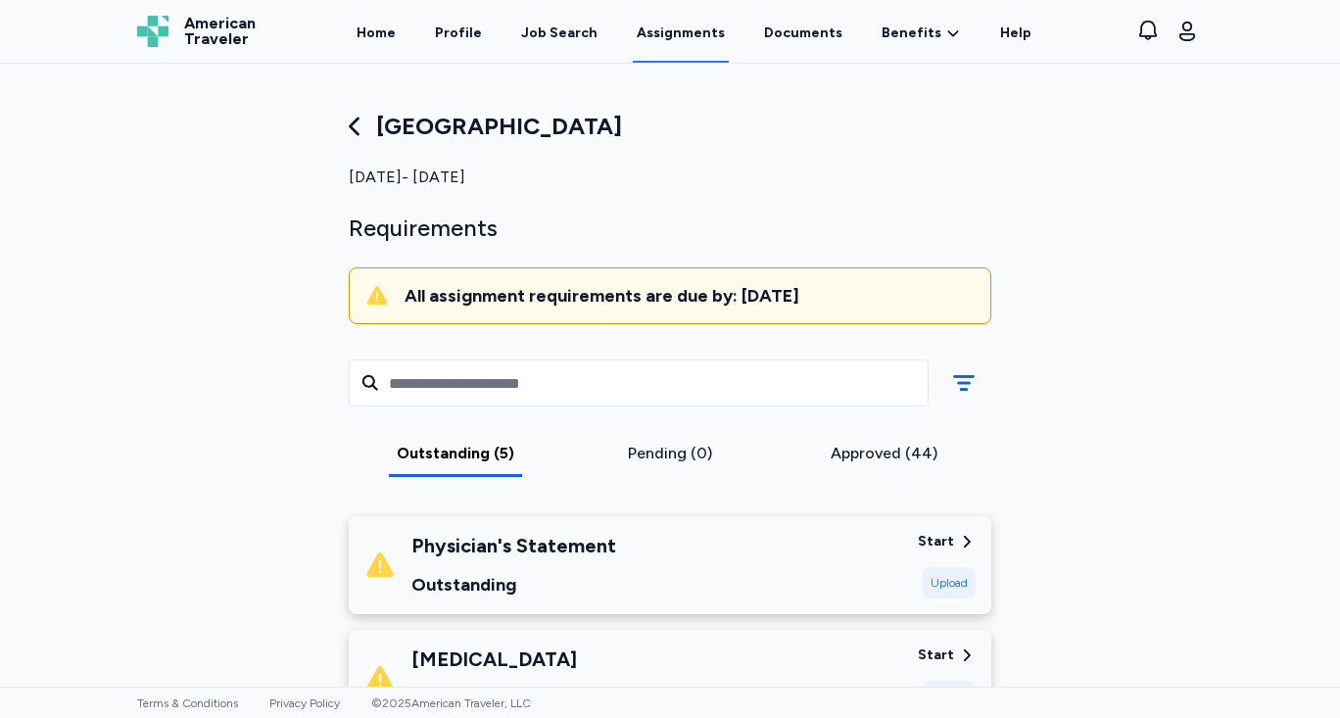
click at [929, 147] on div "[GEOGRAPHIC_DATA] [DATE] - [DATE] Requirements All assignment requirements are …" at bounding box center [670, 221] width 674 height 221
click at [1175, 35] on icon "button" at bounding box center [1187, 32] width 24 height 24
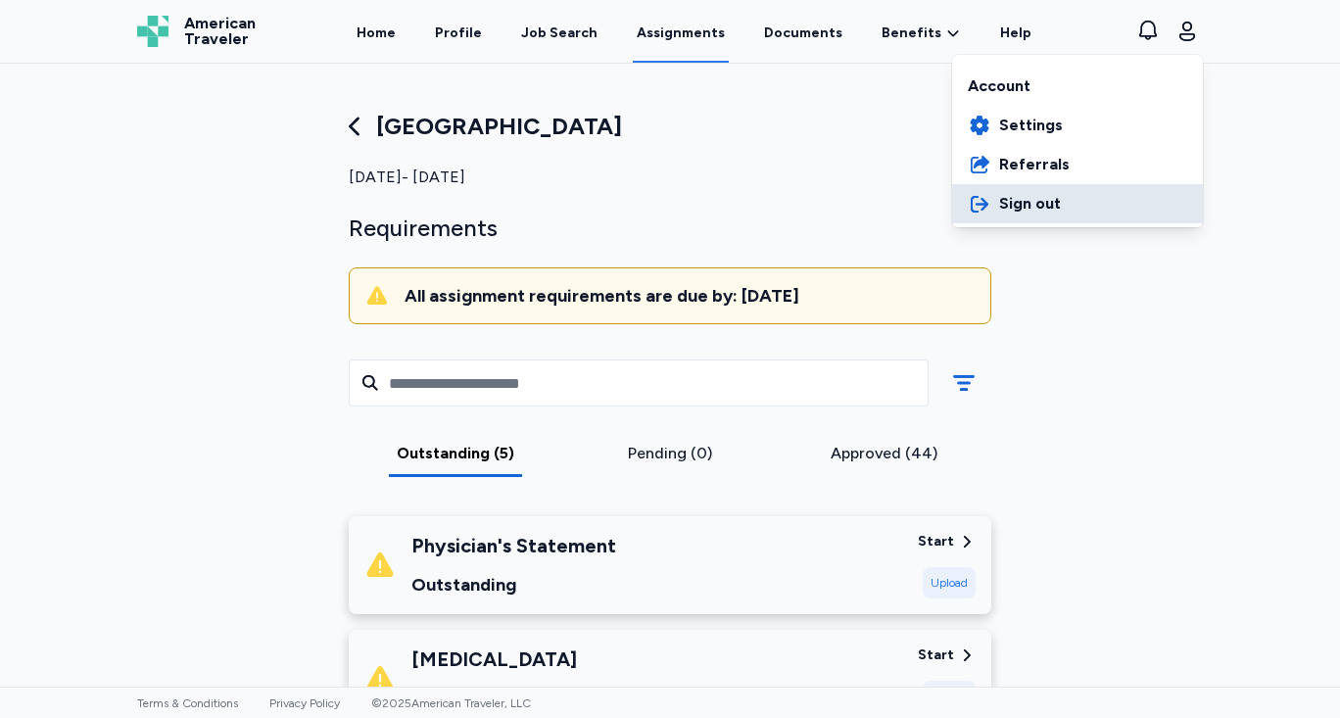
click at [1065, 196] on button "Sign out" at bounding box center [1077, 203] width 251 height 39
